Goal: Information Seeking & Learning: Learn about a topic

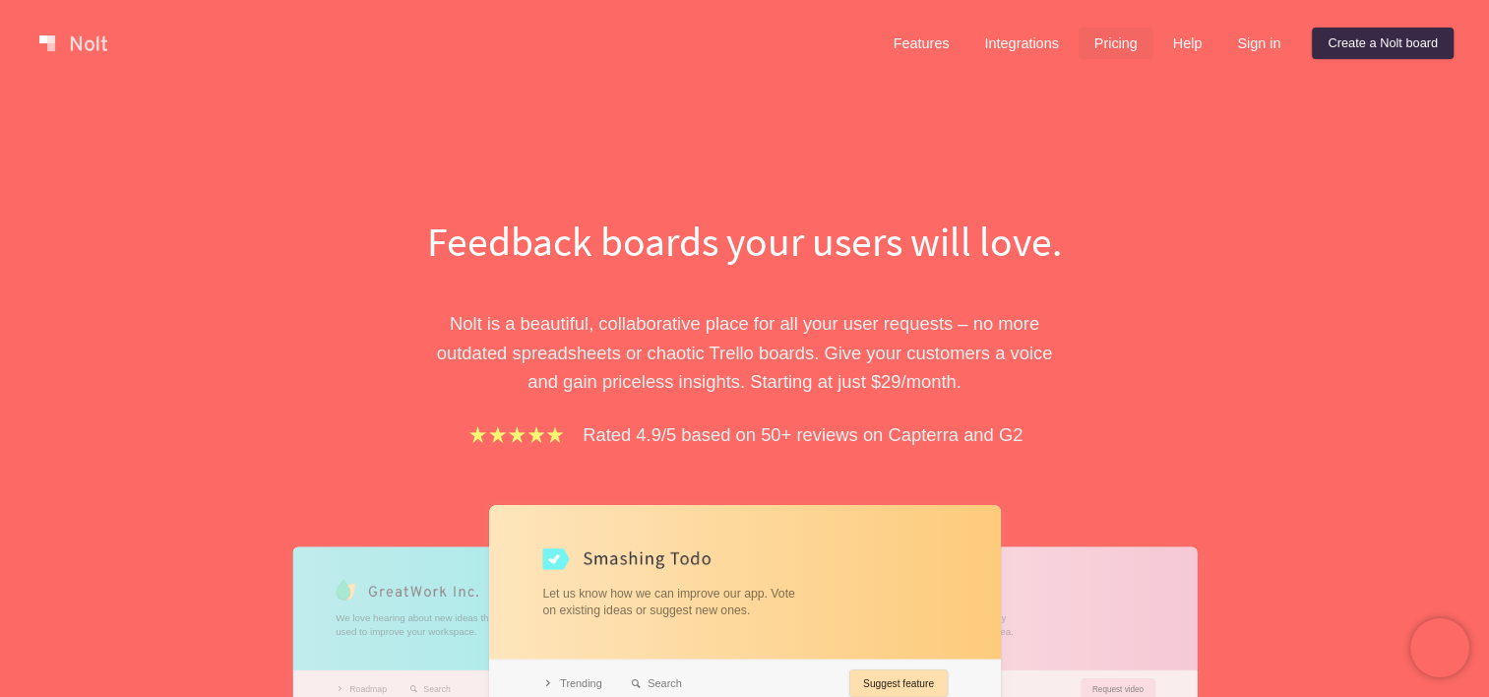
click at [1112, 48] on link "Pricing" at bounding box center [1116, 43] width 75 height 31
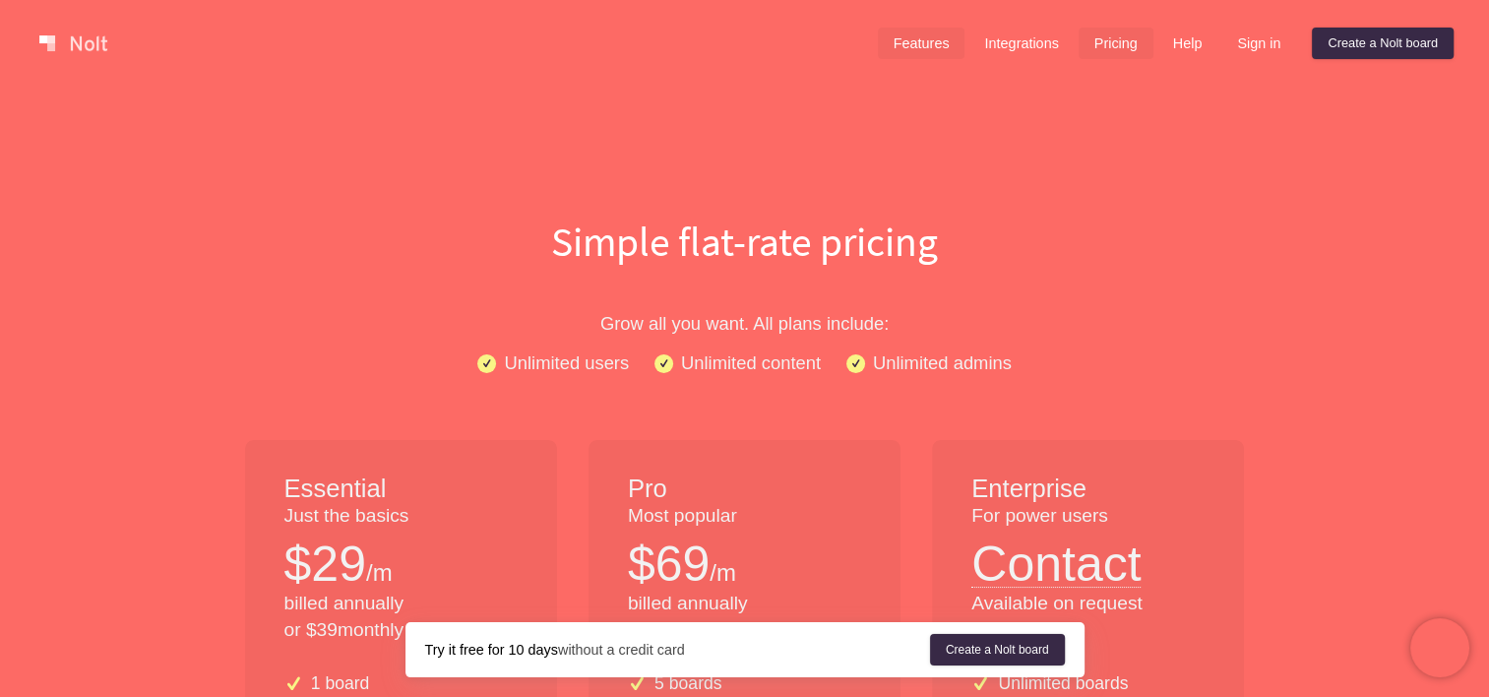
click at [926, 47] on link "Features" at bounding box center [922, 43] width 88 height 31
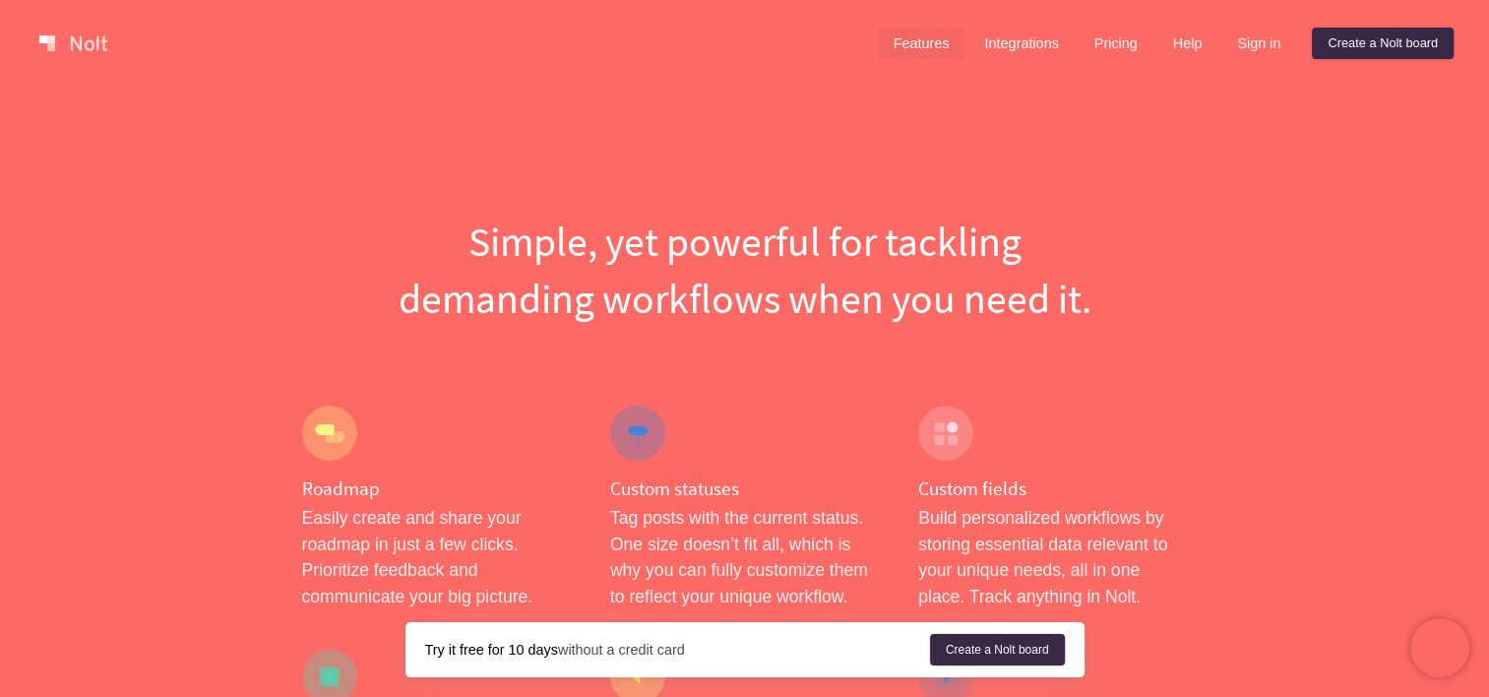
drag, startPoint x: 892, startPoint y: 468, endPoint x: 1024, endPoint y: 5, distance: 481.9
click at [902, 45] on link "Features" at bounding box center [922, 43] width 88 height 31
click at [86, 39] on link at bounding box center [73, 43] width 84 height 31
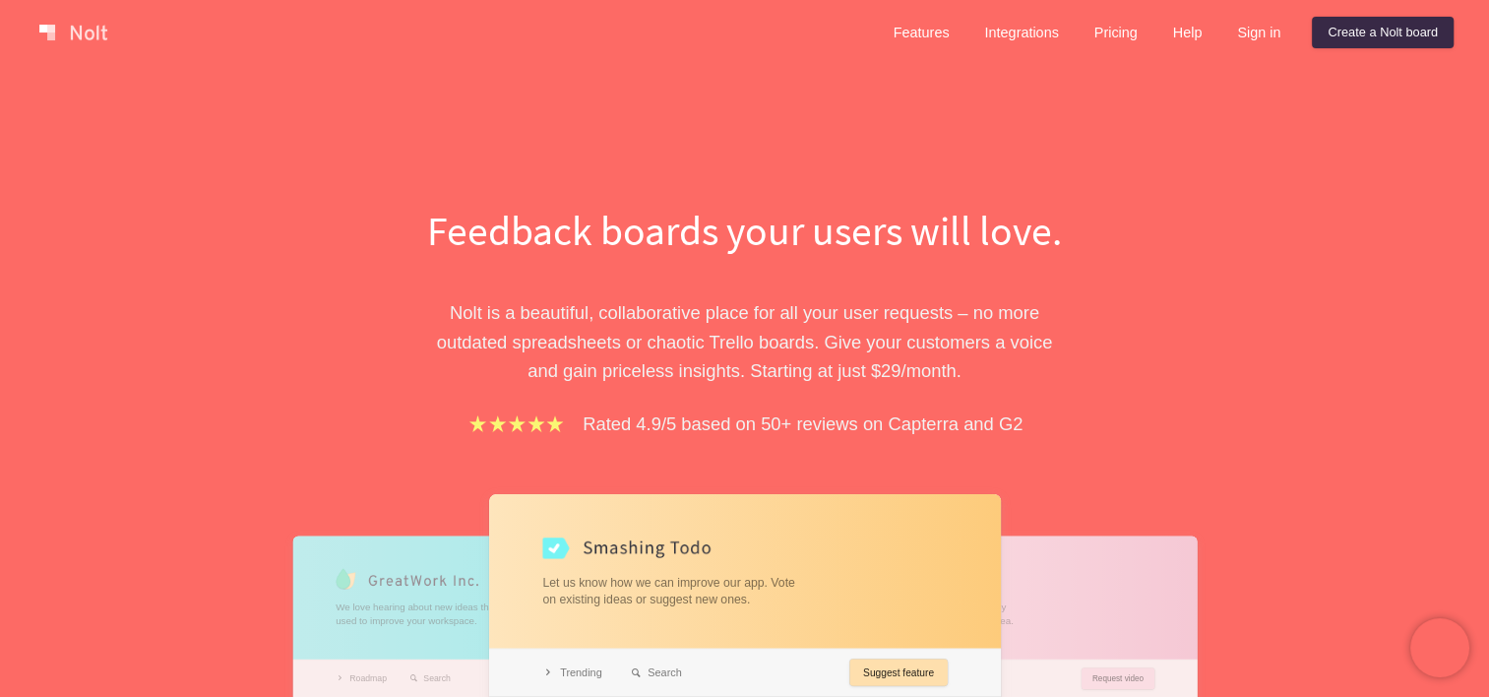
drag, startPoint x: 941, startPoint y: 413, endPoint x: 1071, endPoint y: 146, distance: 297.5
